Goal: Information Seeking & Learning: Learn about a topic

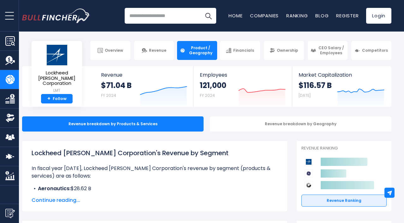
click at [105, 155] on h1 "Lockheed [PERSON_NAME] Corporation's Revenue by Segment" at bounding box center [155, 152] width 246 height 9
drag, startPoint x: 33, startPoint y: 154, endPoint x: 208, endPoint y: 157, distance: 175.9
click at [208, 157] on h1 "Lockheed [PERSON_NAME] Corporation's Revenue by Segment" at bounding box center [155, 152] width 246 height 9
copy h1 "Lockheed [PERSON_NAME] Corporation's Revenue by Segment"
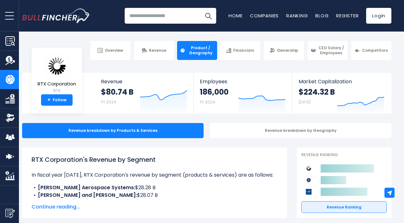
drag, startPoint x: 33, startPoint y: 160, endPoint x: 166, endPoint y: 156, distance: 133.3
click at [166, 156] on h1 "RTX Corporation's Revenue by Segment" at bounding box center [155, 159] width 246 height 9
copy h1 "RTX Corporation's Revenue by Segment"
